Goal: Task Accomplishment & Management: Manage account settings

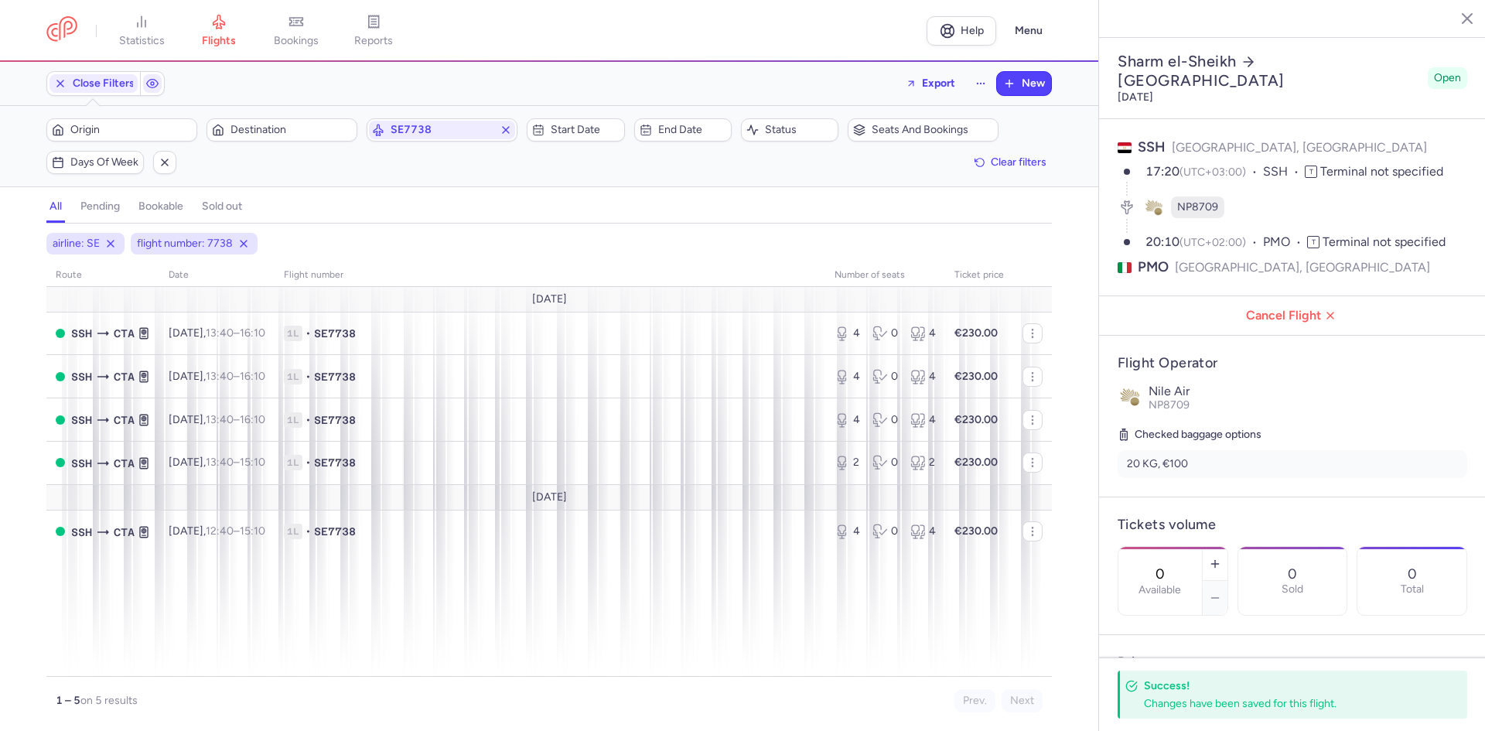
select select "days"
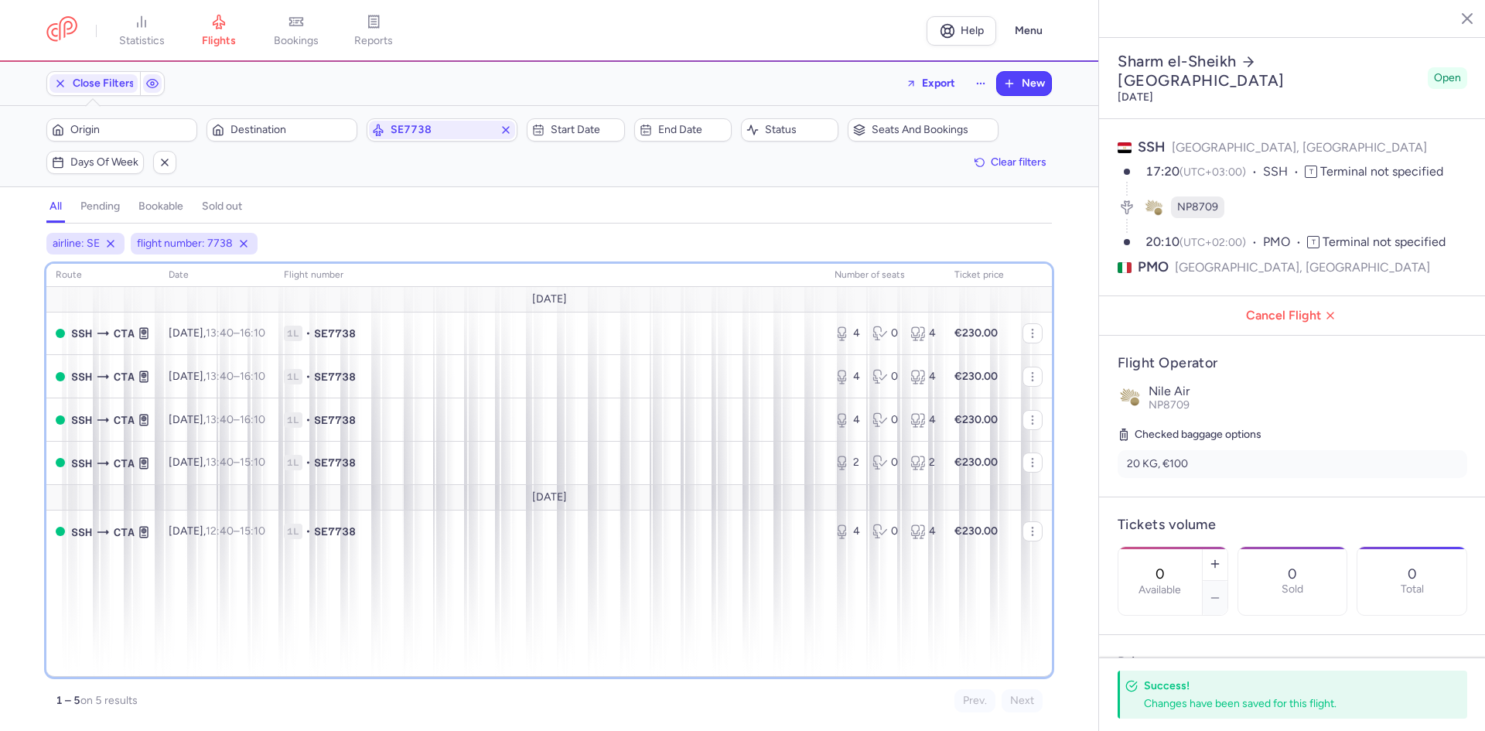
click at [600, 585] on div "route date Flight number number of seats Ticket price [DATE] SSH CTA [DATE] 13:…" at bounding box center [549, 470] width 1006 height 413
click at [713, 625] on div "route date Flight number number of seats Ticket price [DATE] SSH CTA [DATE] 13:…" at bounding box center [549, 470] width 1006 height 413
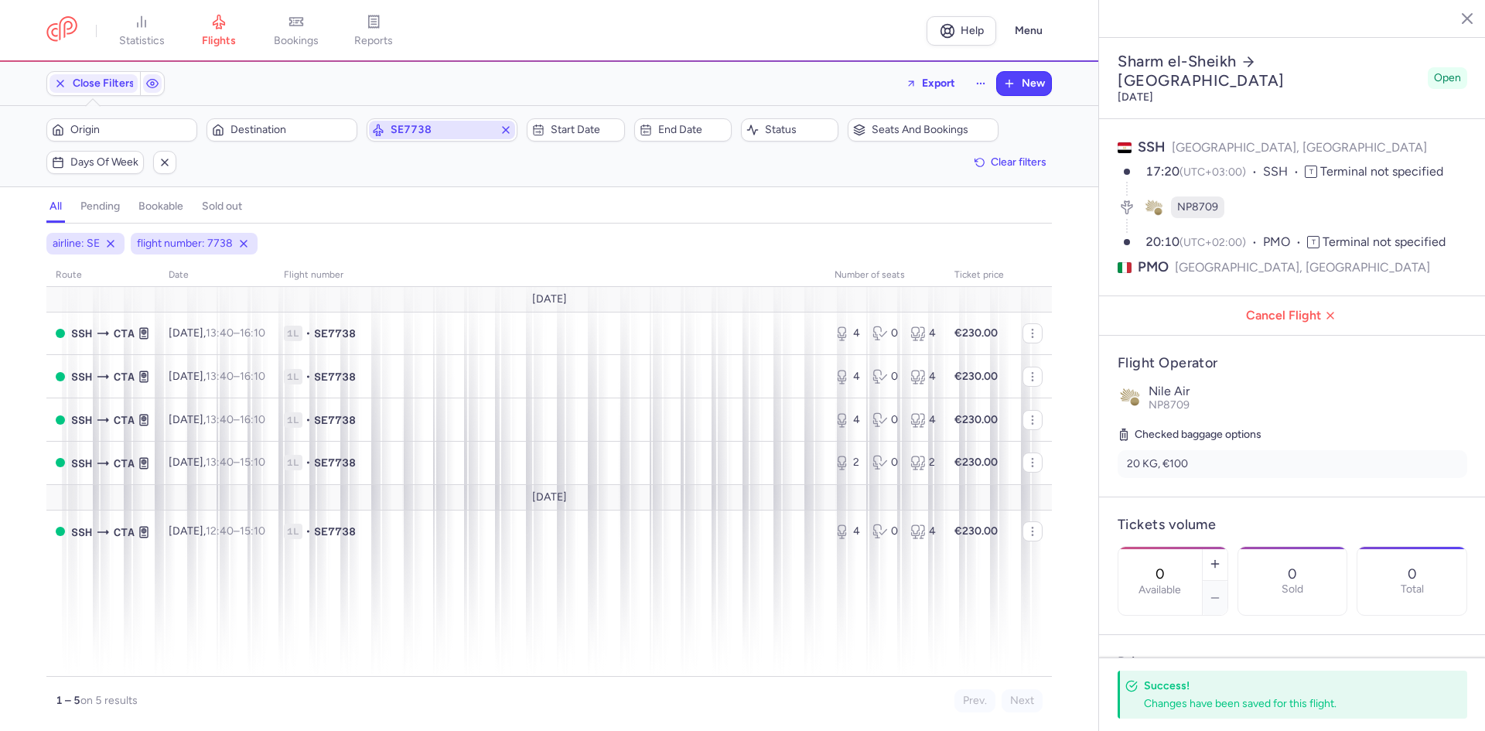
click at [467, 126] on span "SE7738" at bounding box center [442, 130] width 103 height 12
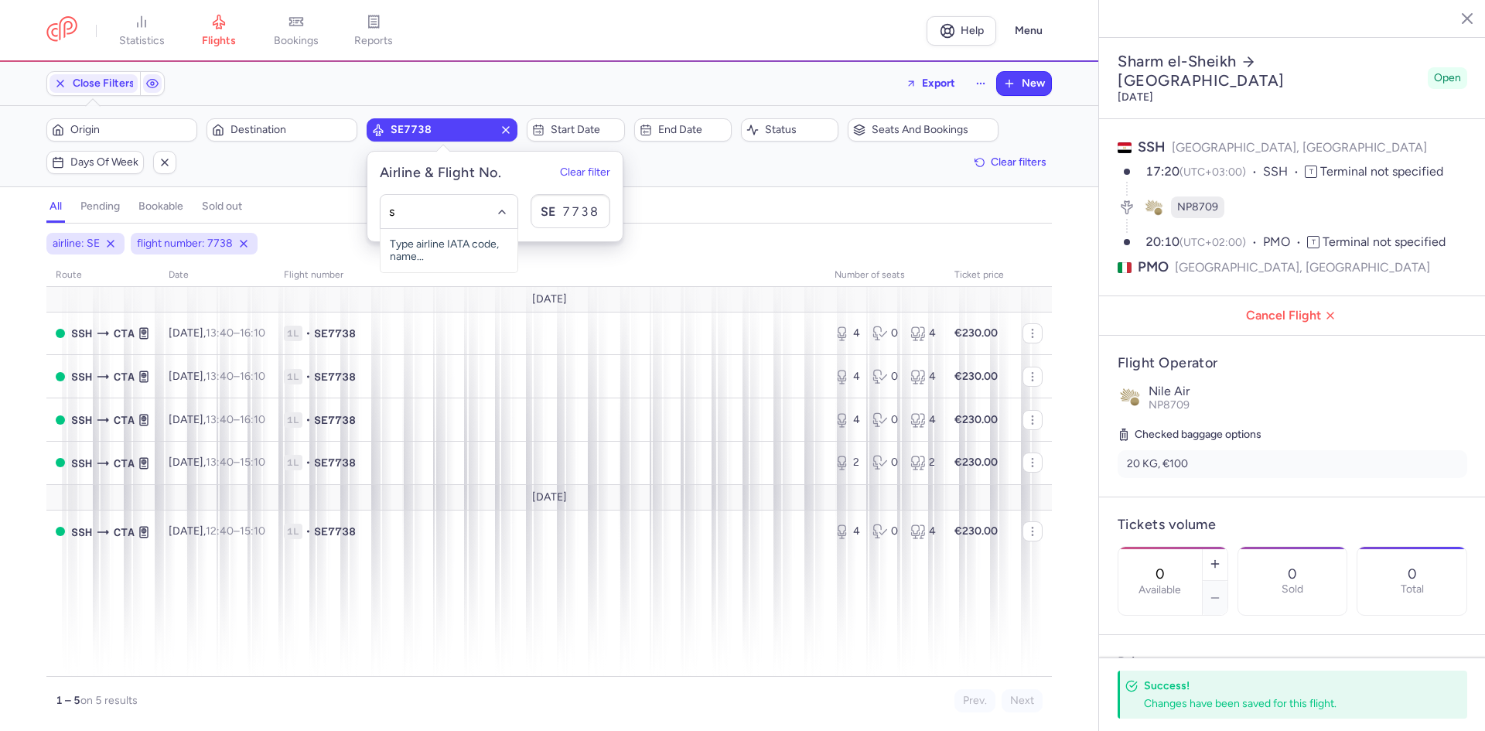
type input "sm"
drag, startPoint x: 504, startPoint y: 306, endPoint x: 504, endPoint y: 361, distance: 54.2
click at [504, 361] on ul "Small Planet (P7) Small Planet Airlines (S5) Smartavia (5N) SmartLynx Airlines …" at bounding box center [449, 433] width 137 height 408
click at [445, 408] on span "Air Cairo" at bounding box center [432, 414] width 41 height 12
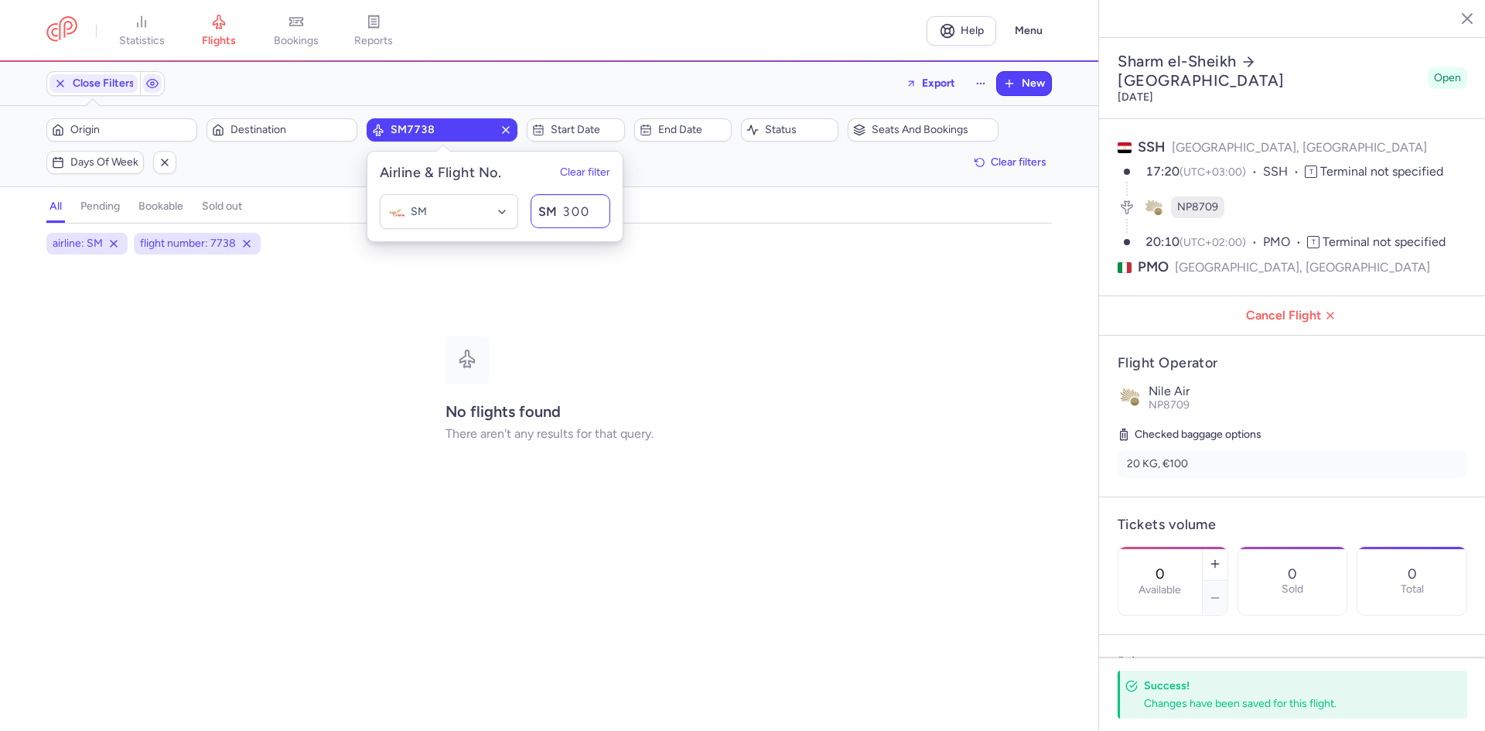
type input "3001"
click at [752, 197] on div "all pending bookable sold out" at bounding box center [549, 210] width 1006 height 27
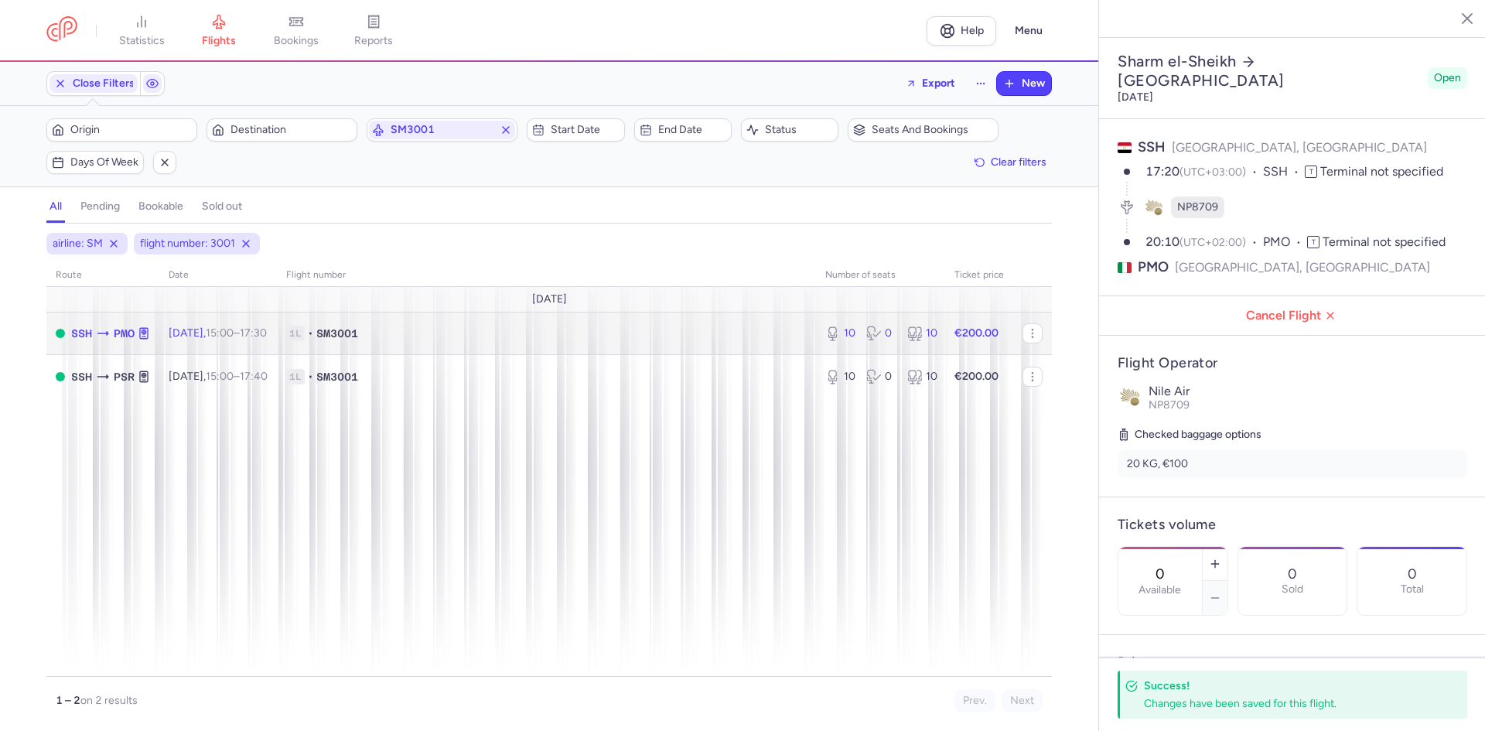
click at [110, 335] on icon at bounding box center [102, 333] width 15 height 15
type input "10"
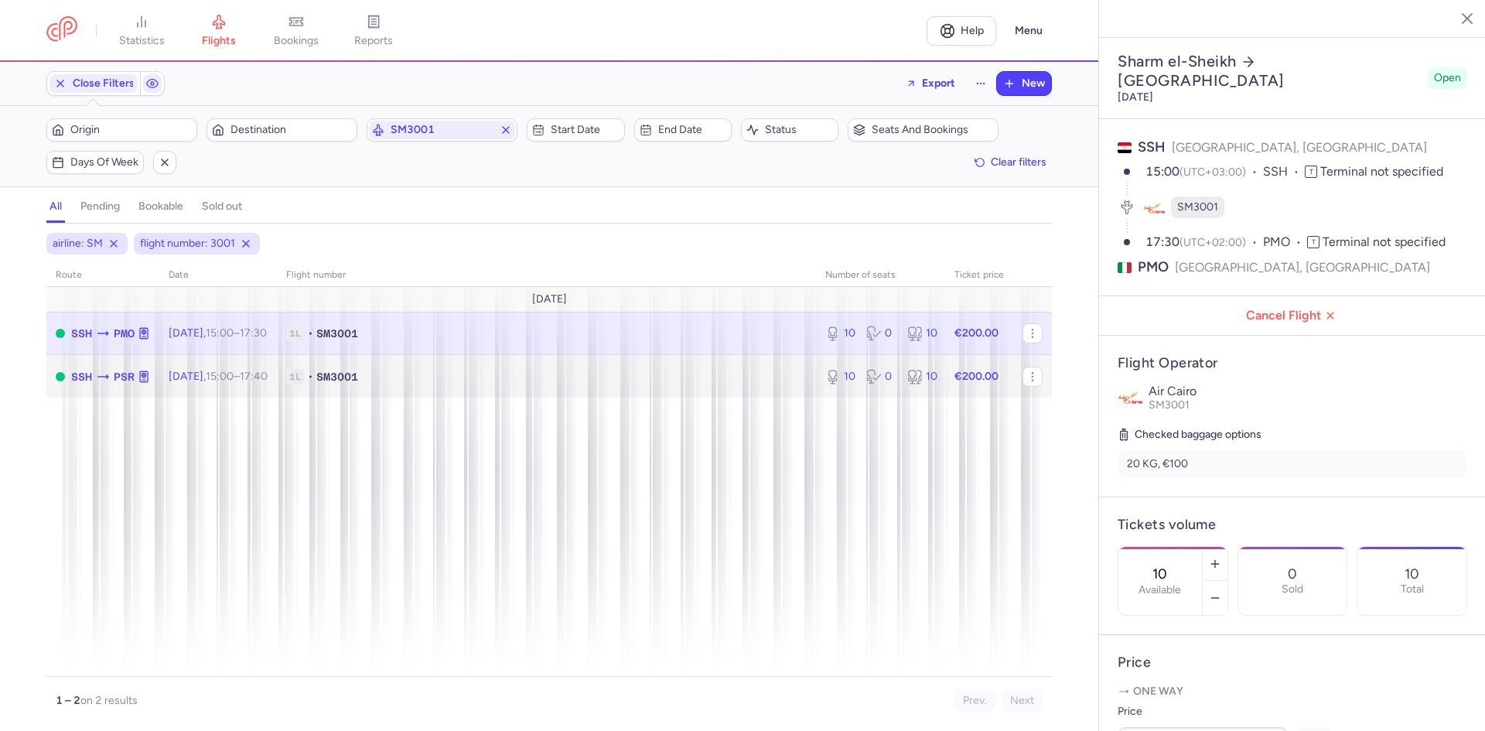
click at [108, 379] on icon at bounding box center [102, 376] width 15 height 15
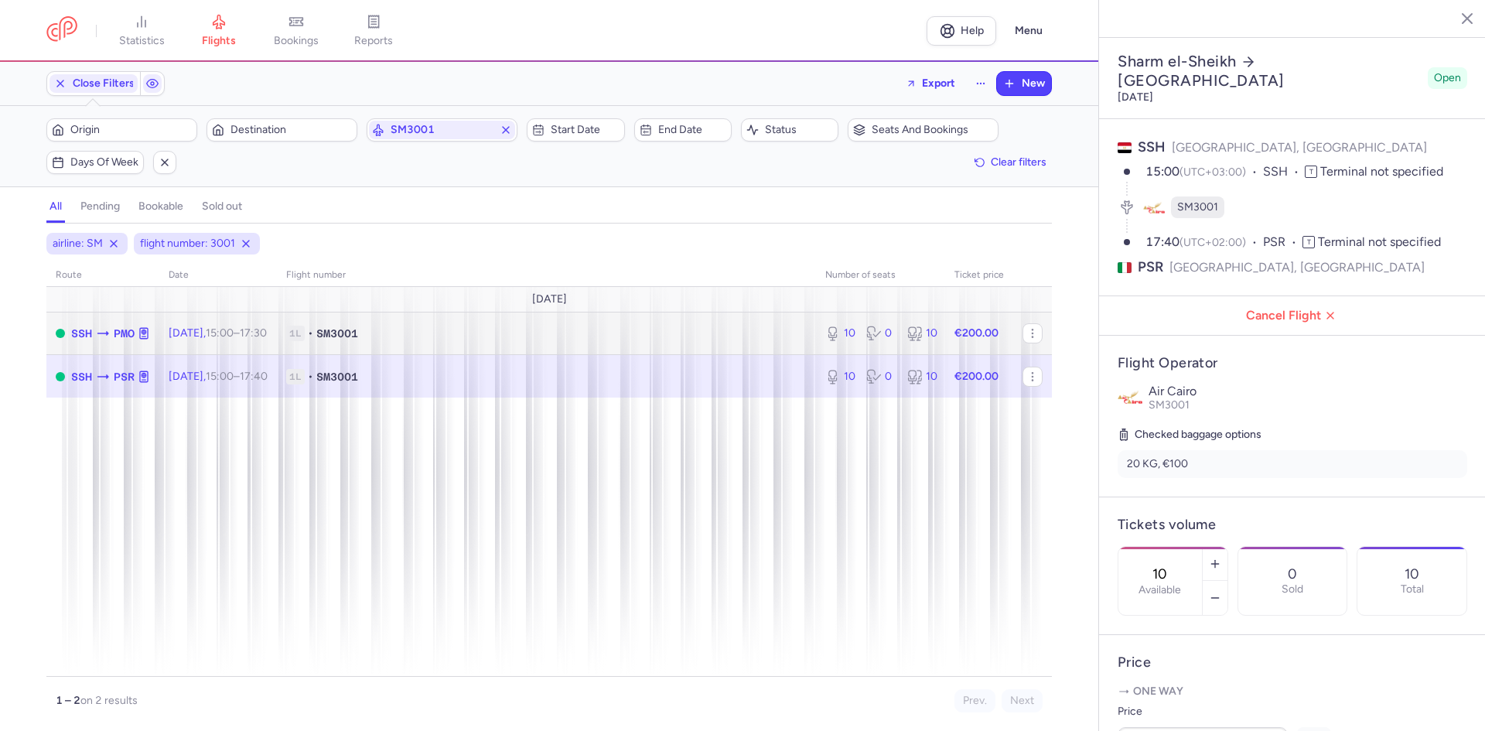
click at [103, 340] on icon at bounding box center [102, 333] width 15 height 15
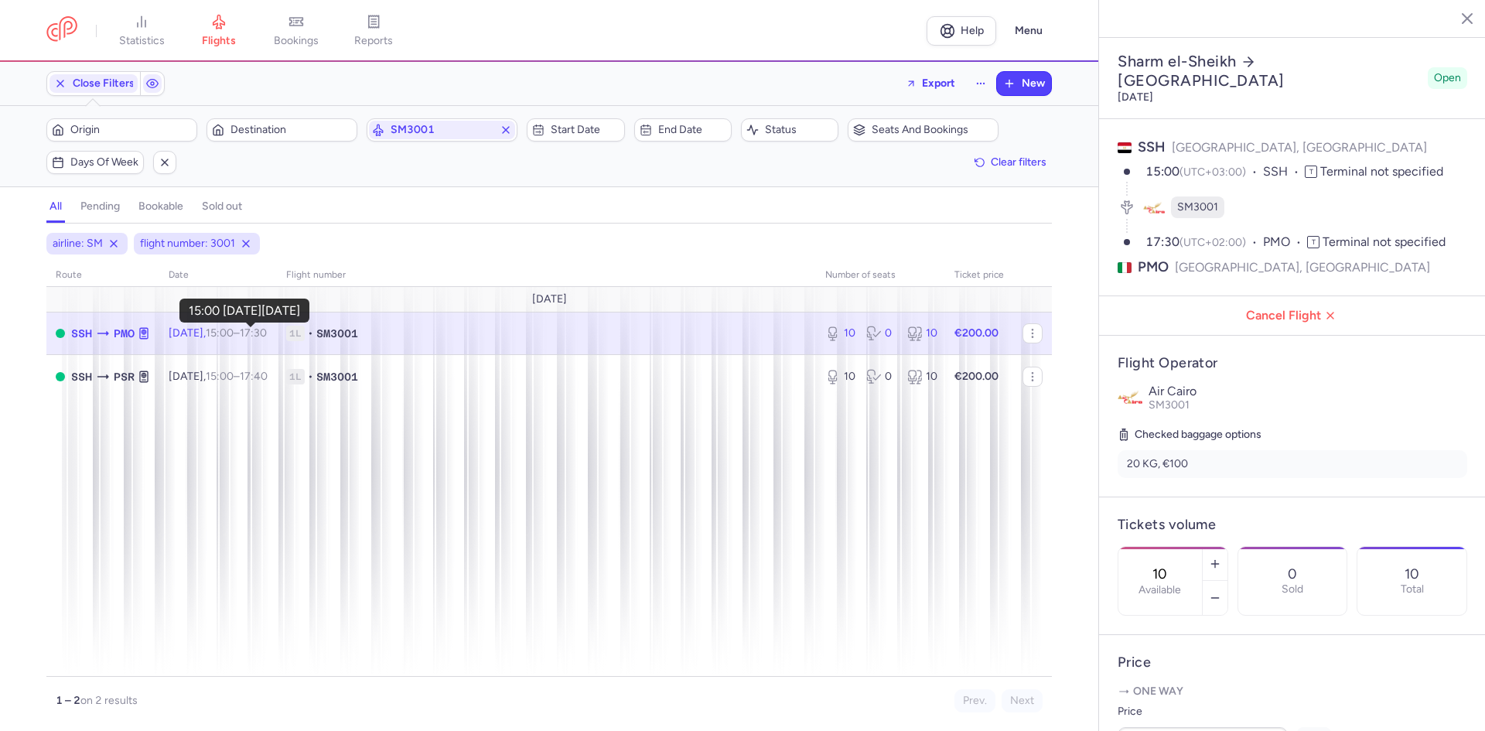
click at [234, 337] on time "15:00" at bounding box center [220, 332] width 28 height 13
click at [461, 127] on span "SM3001" at bounding box center [442, 130] width 103 height 12
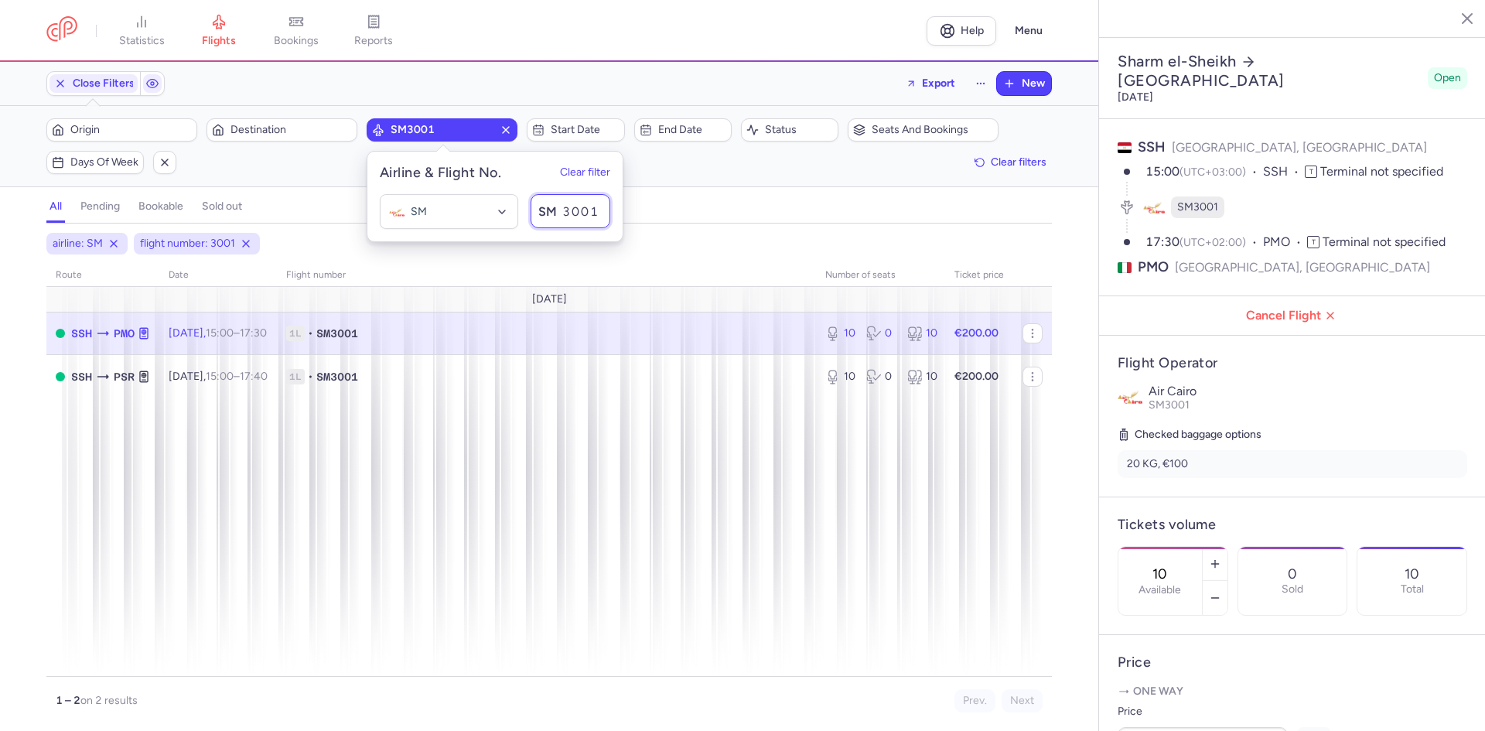
click at [599, 210] on input "3001" at bounding box center [571, 211] width 80 height 34
type input "3001"
click at [660, 197] on div "all pending bookable sold out" at bounding box center [549, 210] width 1006 height 27
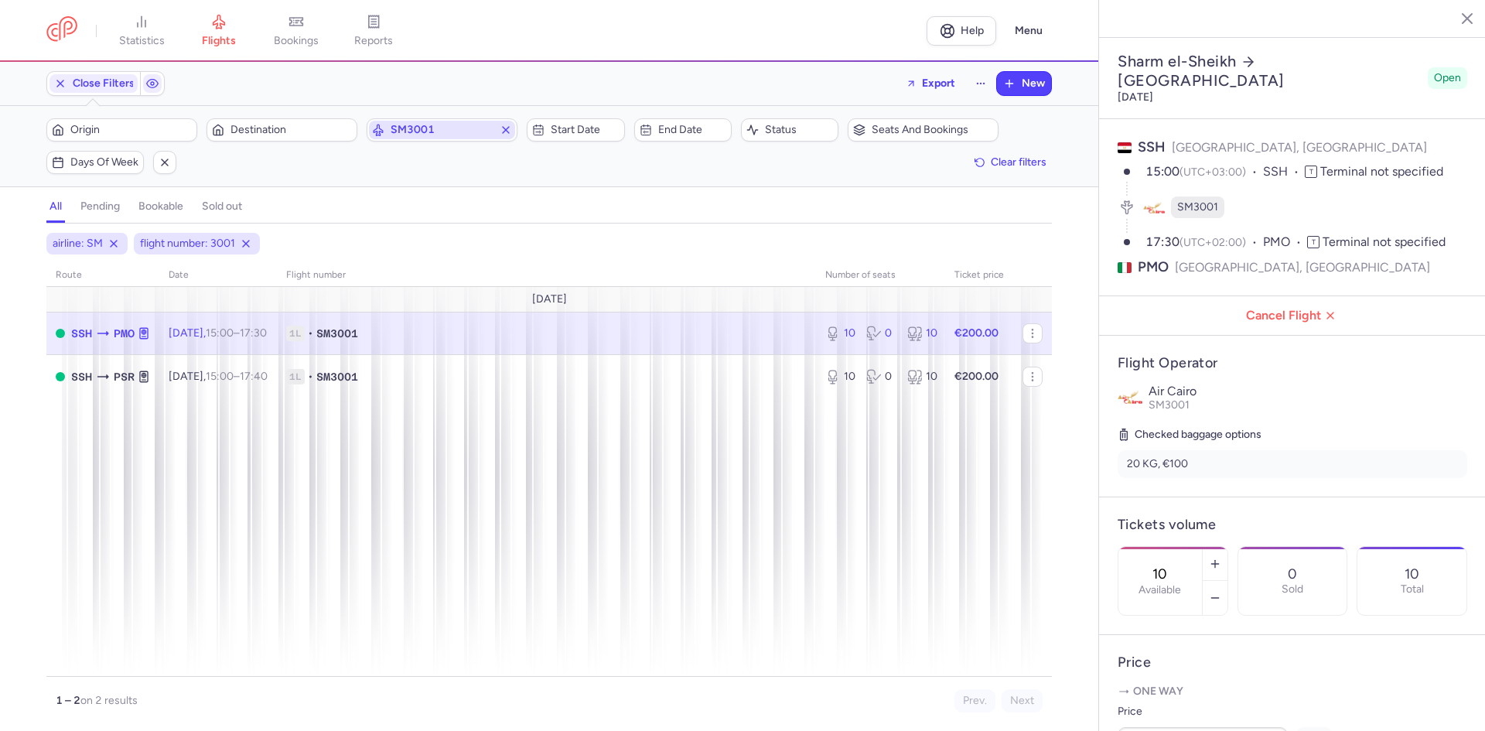
click at [453, 135] on span "SM3001" at bounding box center [442, 130] width 103 height 12
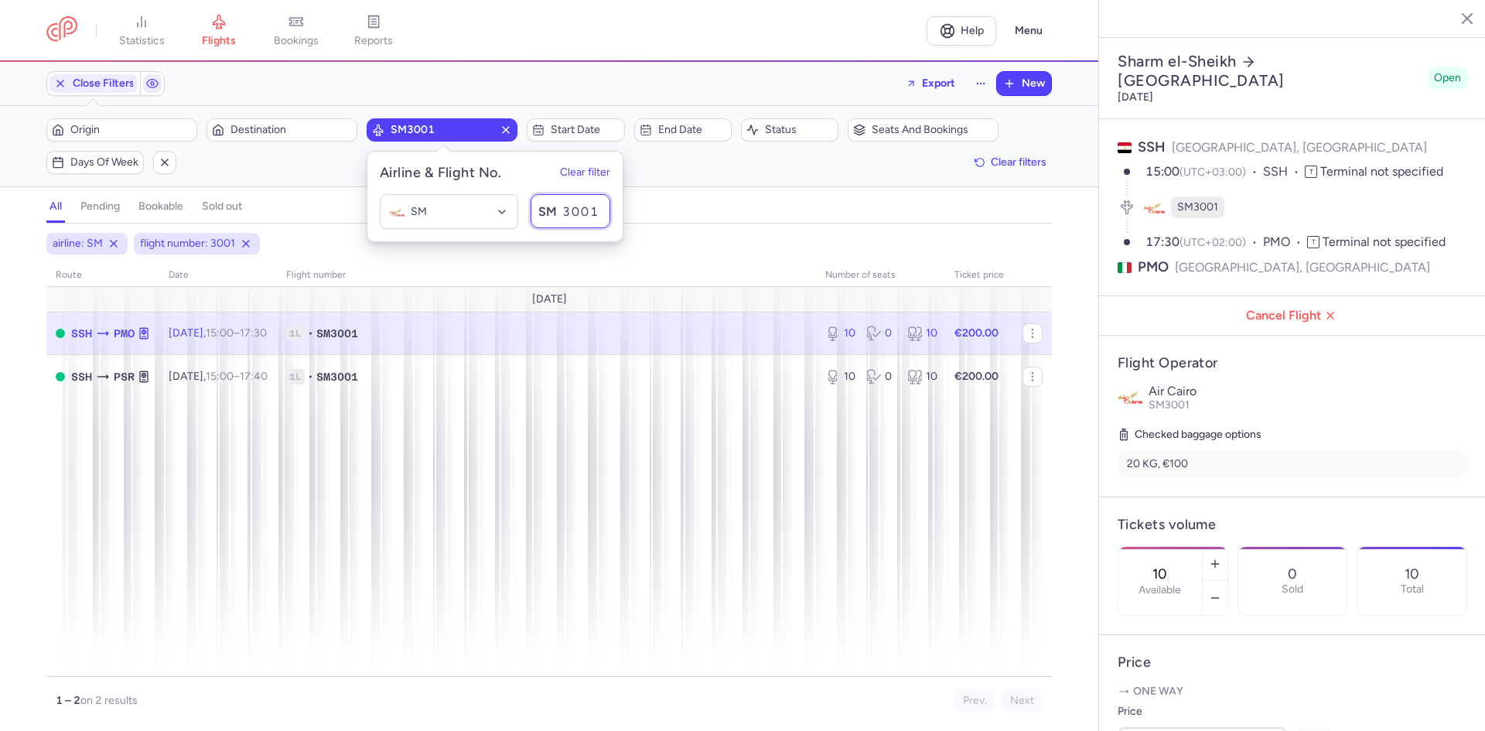
click at [592, 219] on input "3001" at bounding box center [571, 211] width 80 height 34
type input "3002"
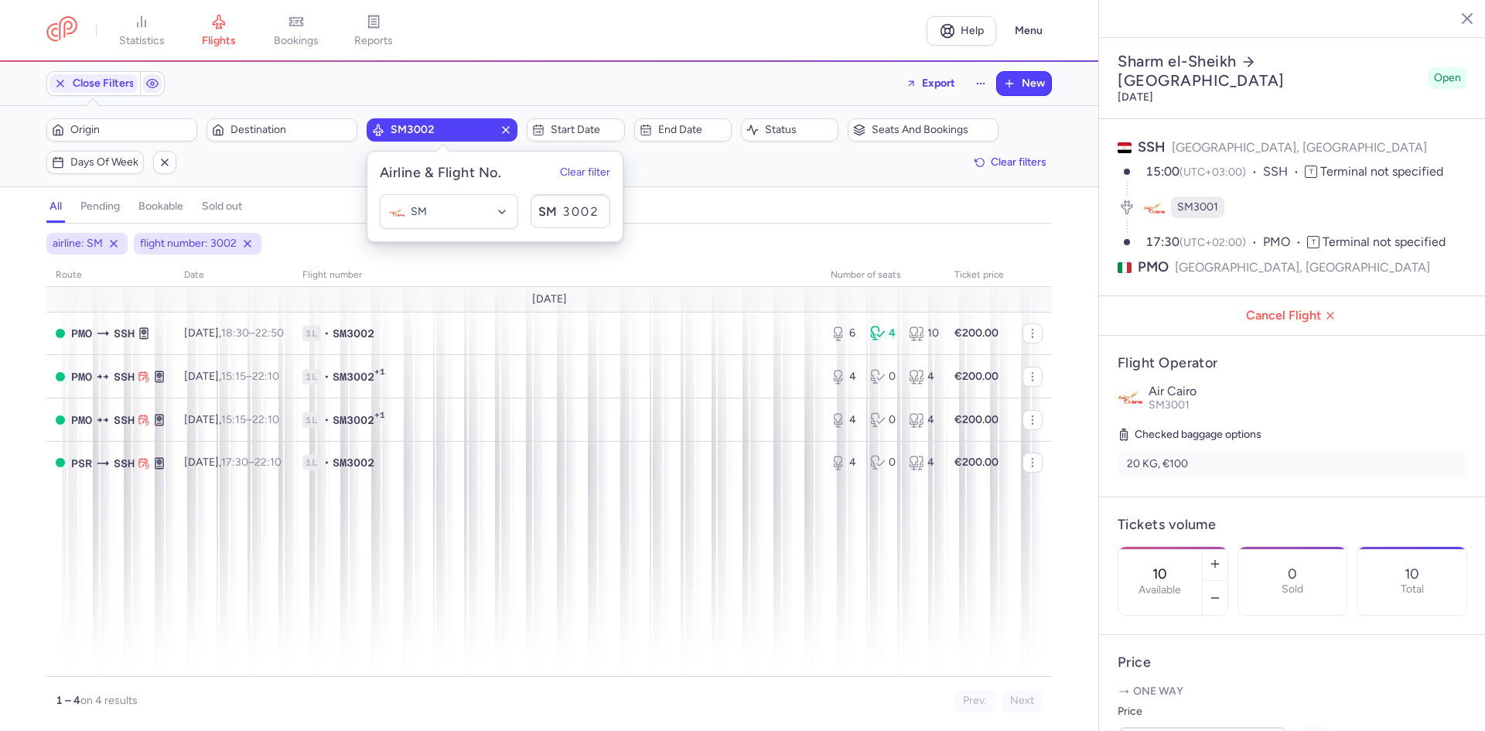
click at [732, 203] on div "all pending bookable sold out" at bounding box center [549, 210] width 1006 height 27
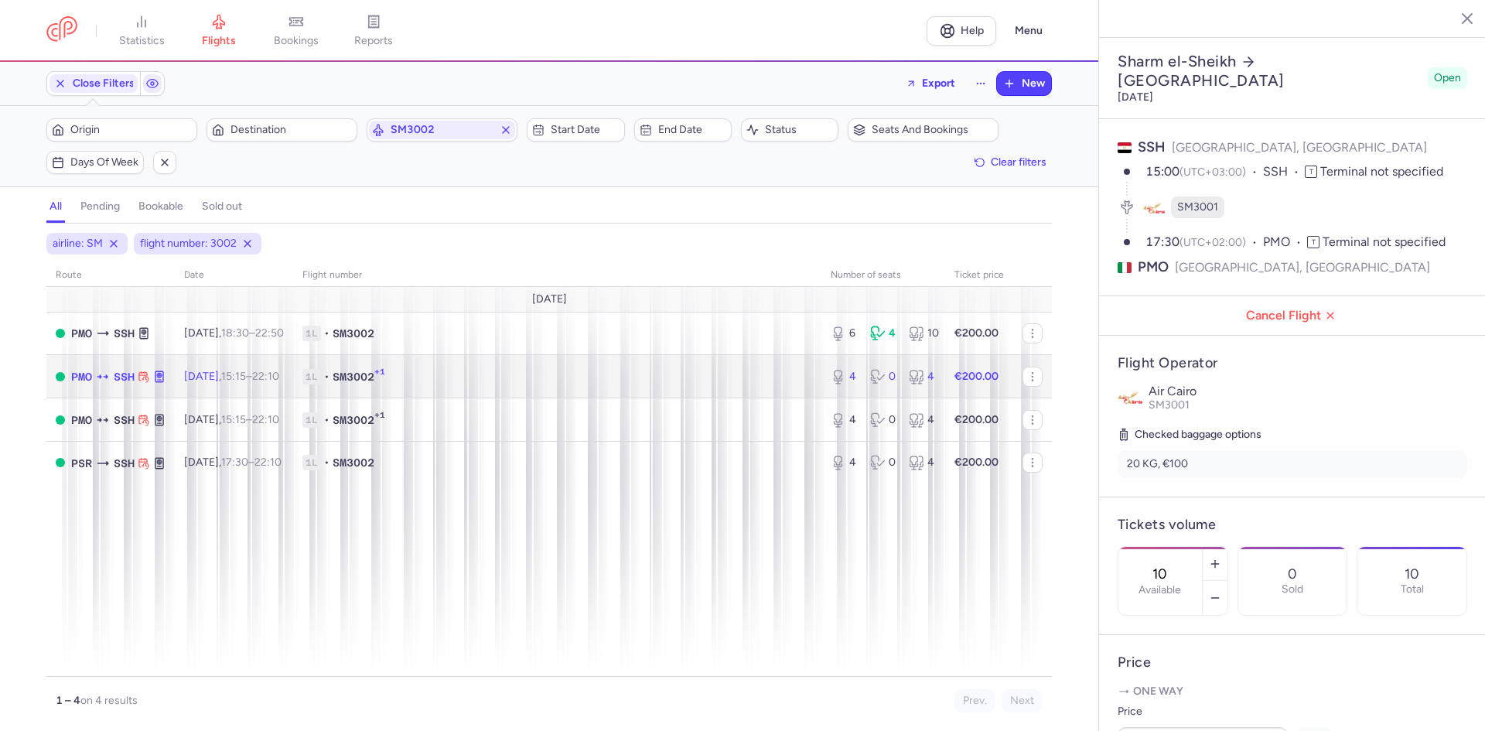
click at [113, 381] on div "PMO SSH" at bounding box center [118, 377] width 94 height 18
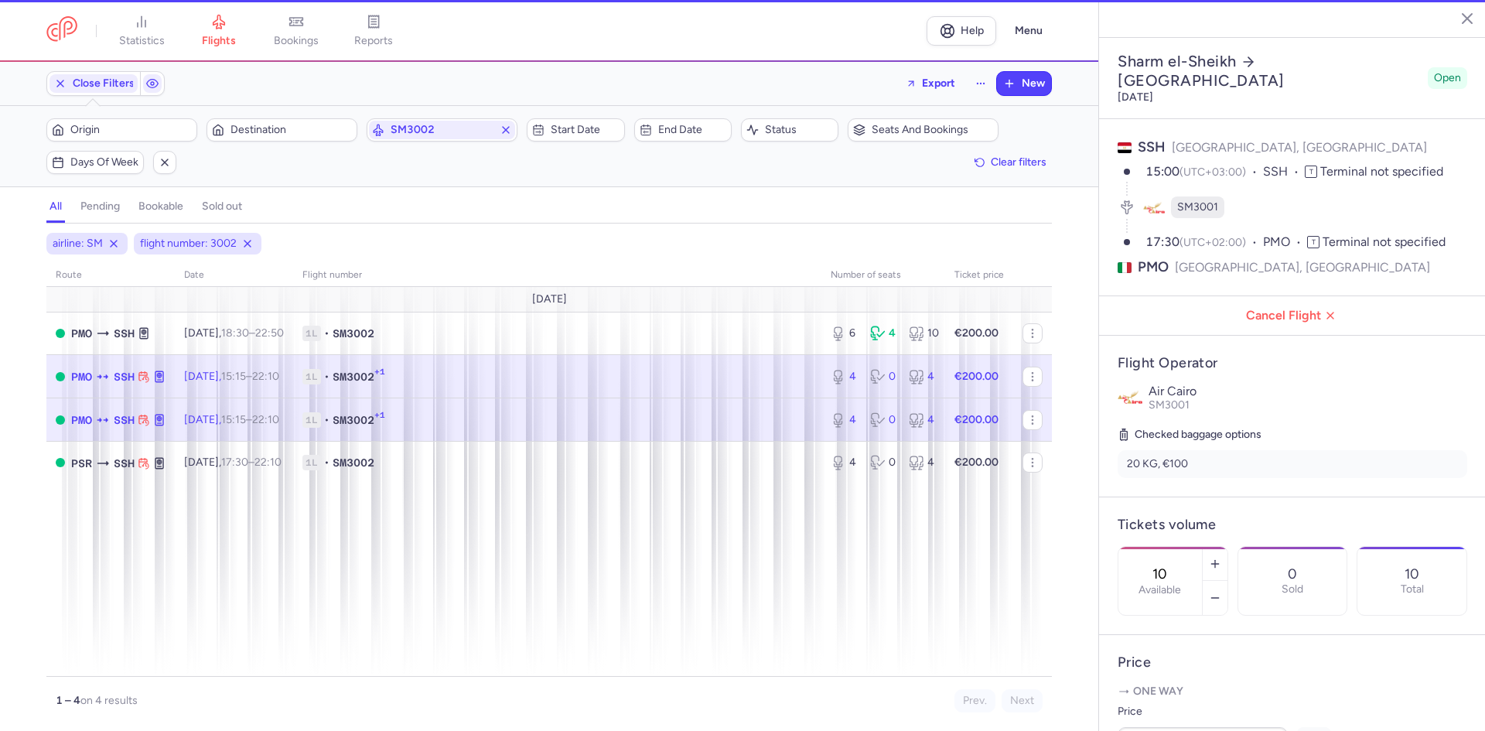
type input "4"
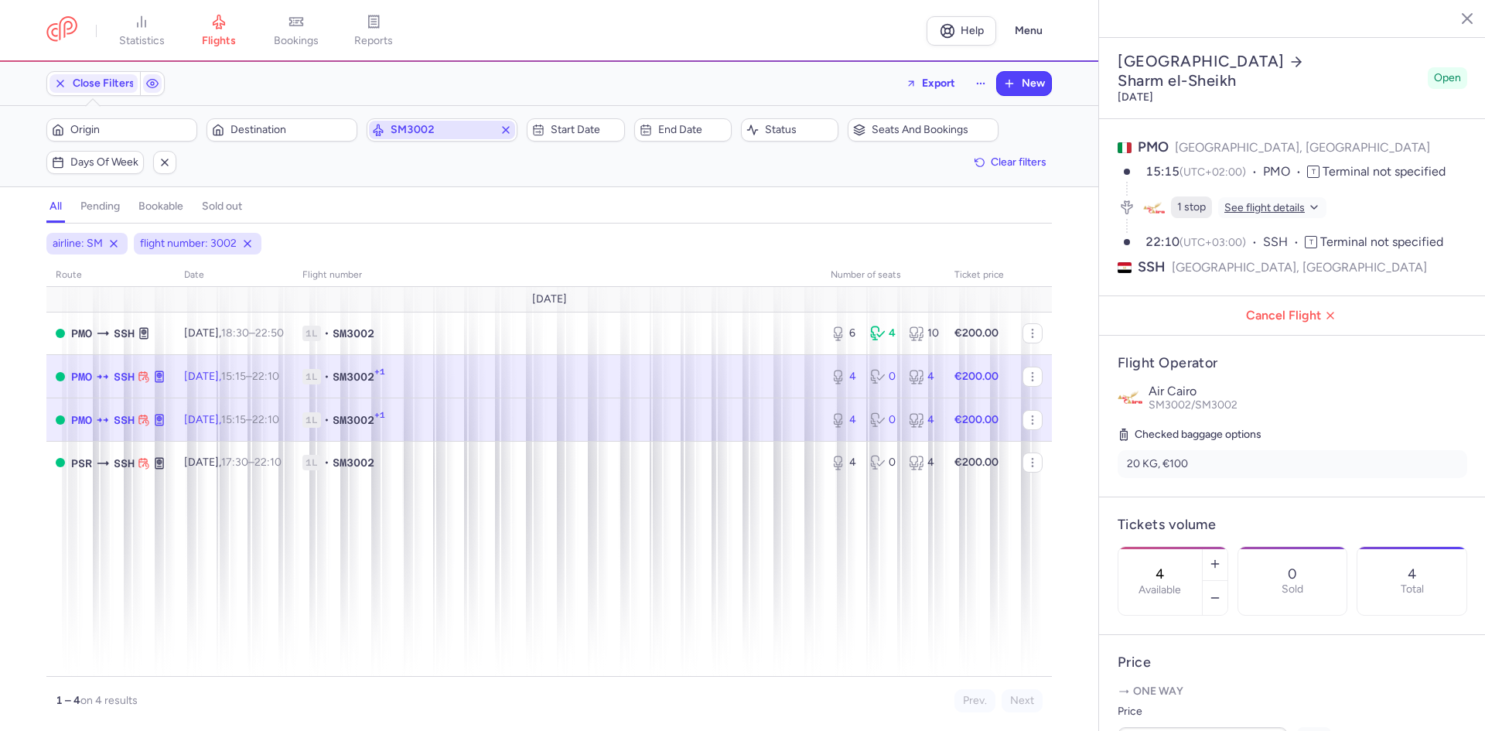
click at [446, 124] on span "SM3002" at bounding box center [442, 130] width 103 height 12
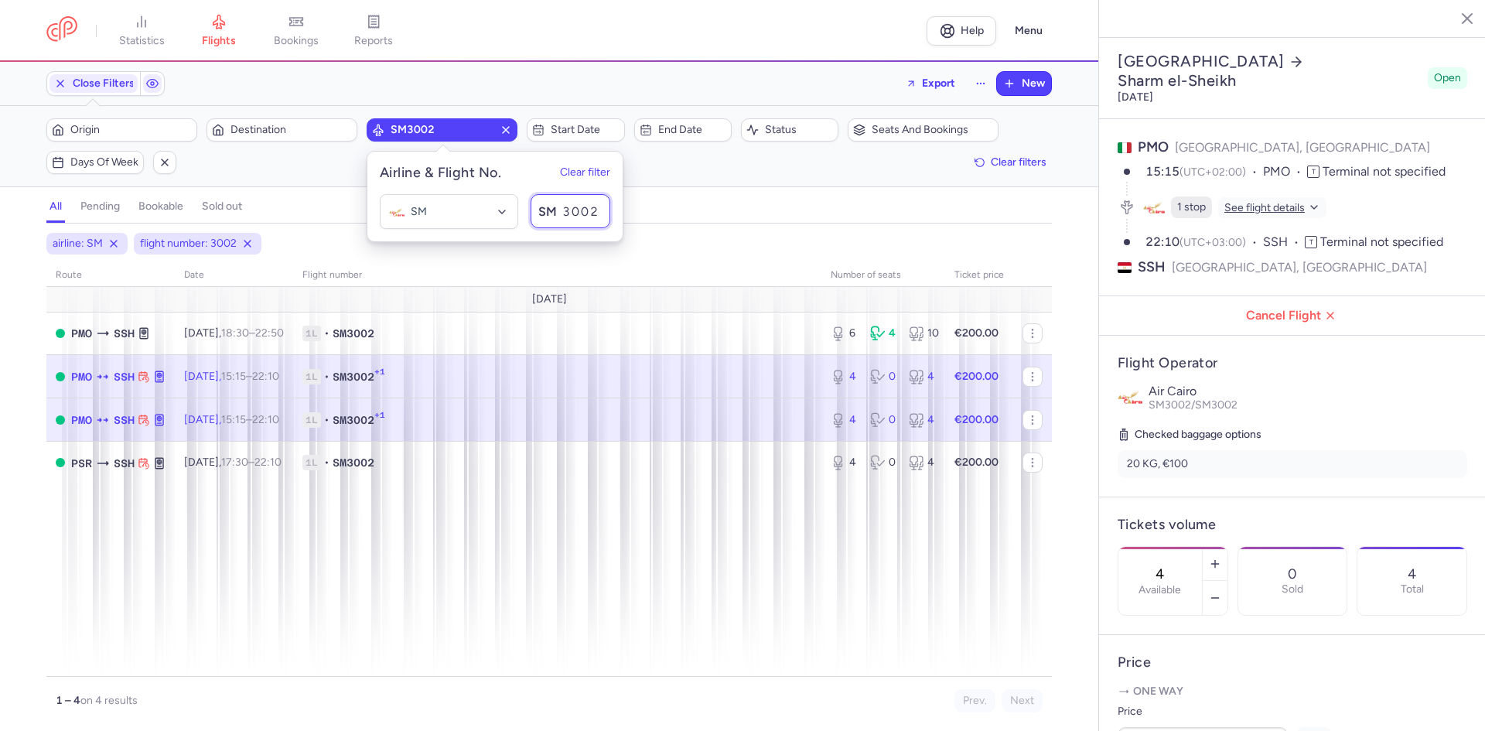
drag, startPoint x: 590, startPoint y: 211, endPoint x: 608, endPoint y: 205, distance: 18.8
click at [599, 210] on input "3002" at bounding box center [571, 211] width 80 height 34
type input "3001"
click at [624, 201] on div "all pending bookable sold out" at bounding box center [549, 210] width 1006 height 27
